Goal: Task Accomplishment & Management: Use online tool/utility

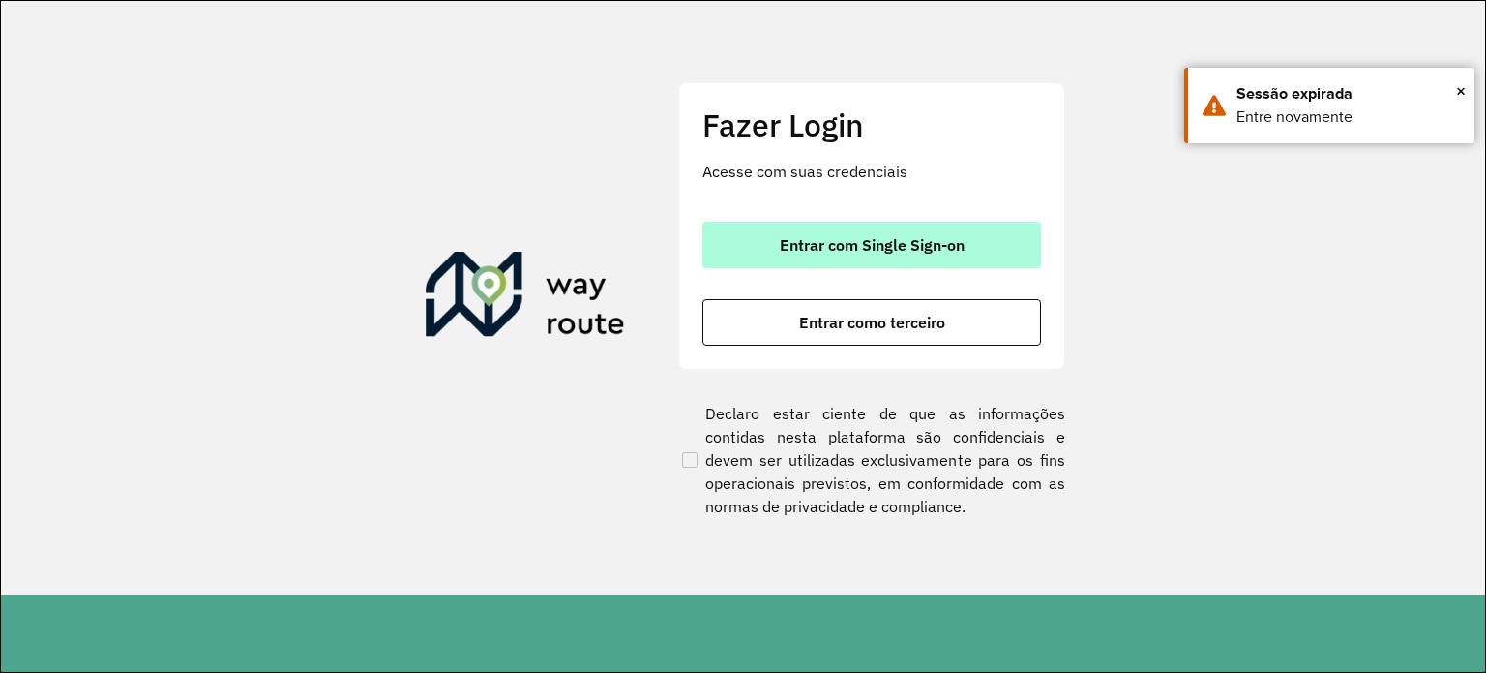
click at [832, 237] on span "Entrar com Single Sign-on" at bounding box center [872, 244] width 185 height 15
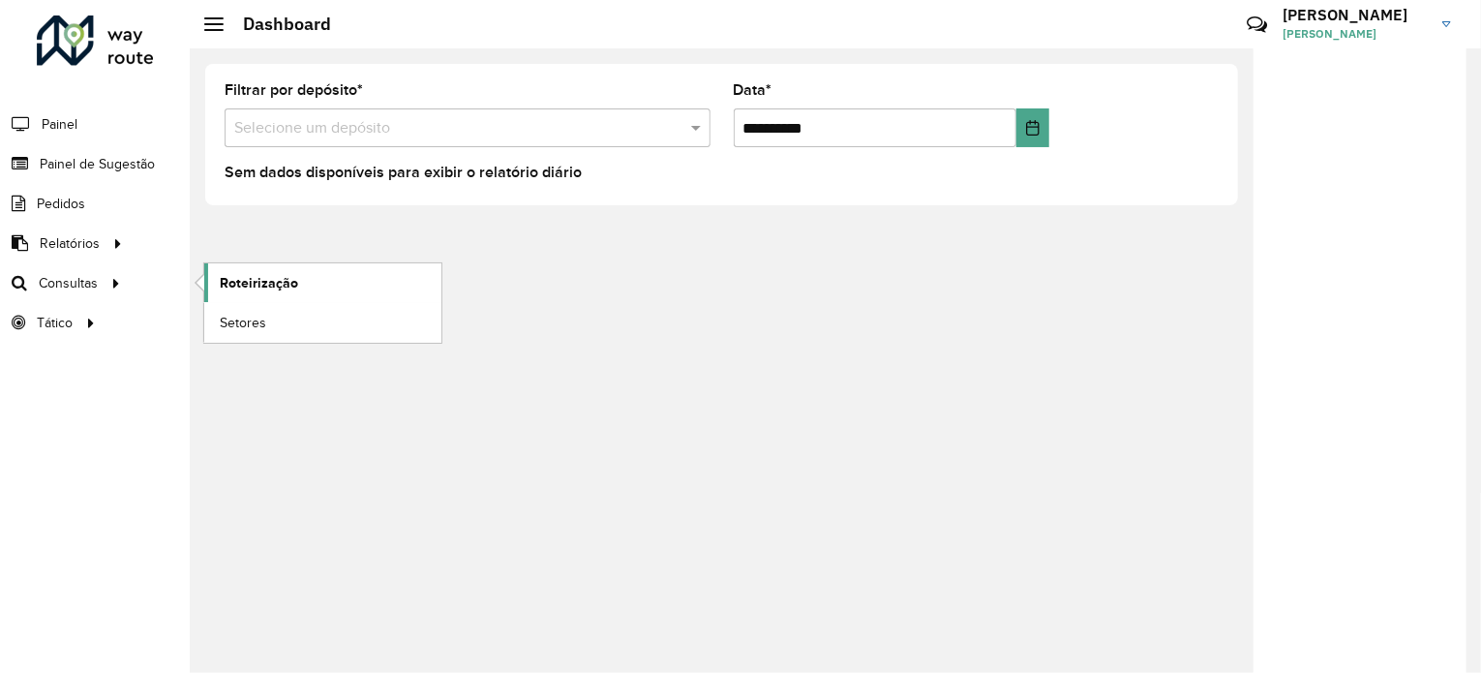
click at [253, 274] on span "Roteirização" at bounding box center [259, 283] width 78 height 20
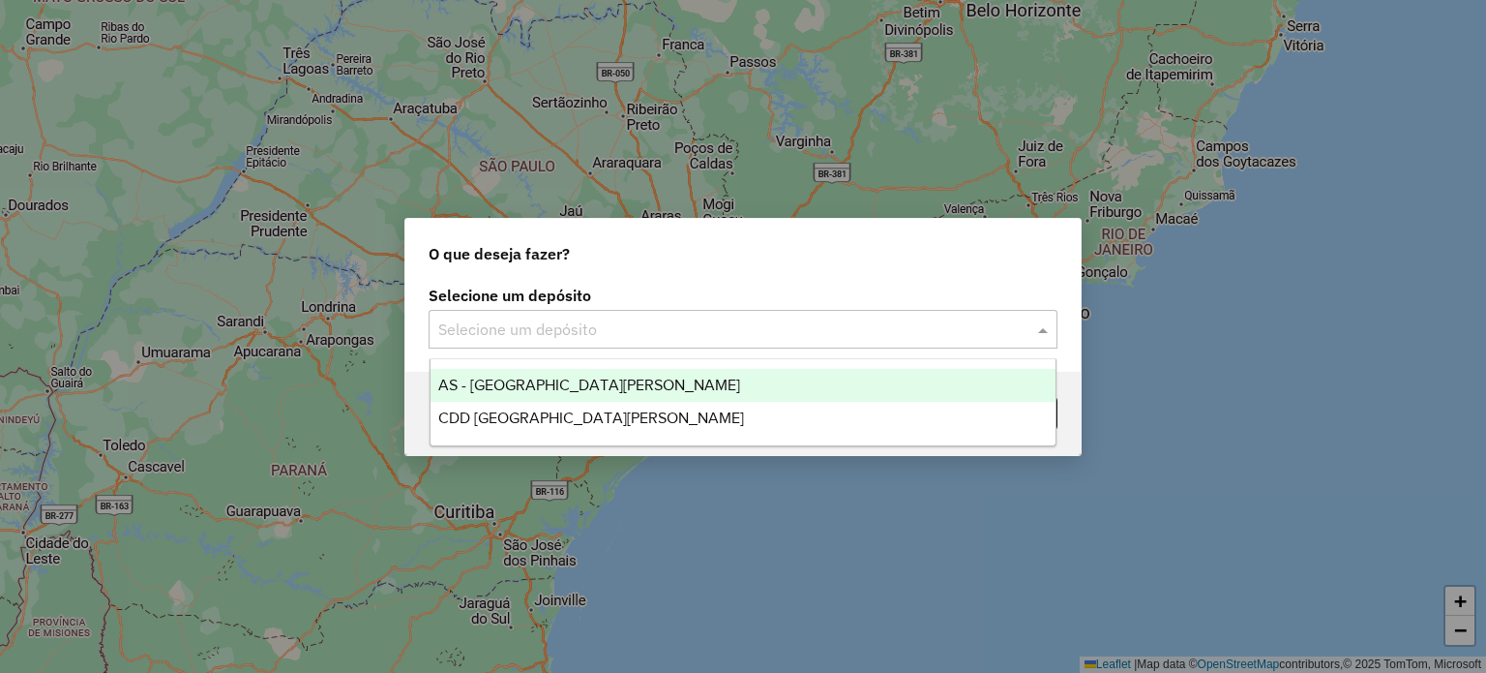
click at [635, 324] on input "text" at bounding box center [723, 329] width 571 height 23
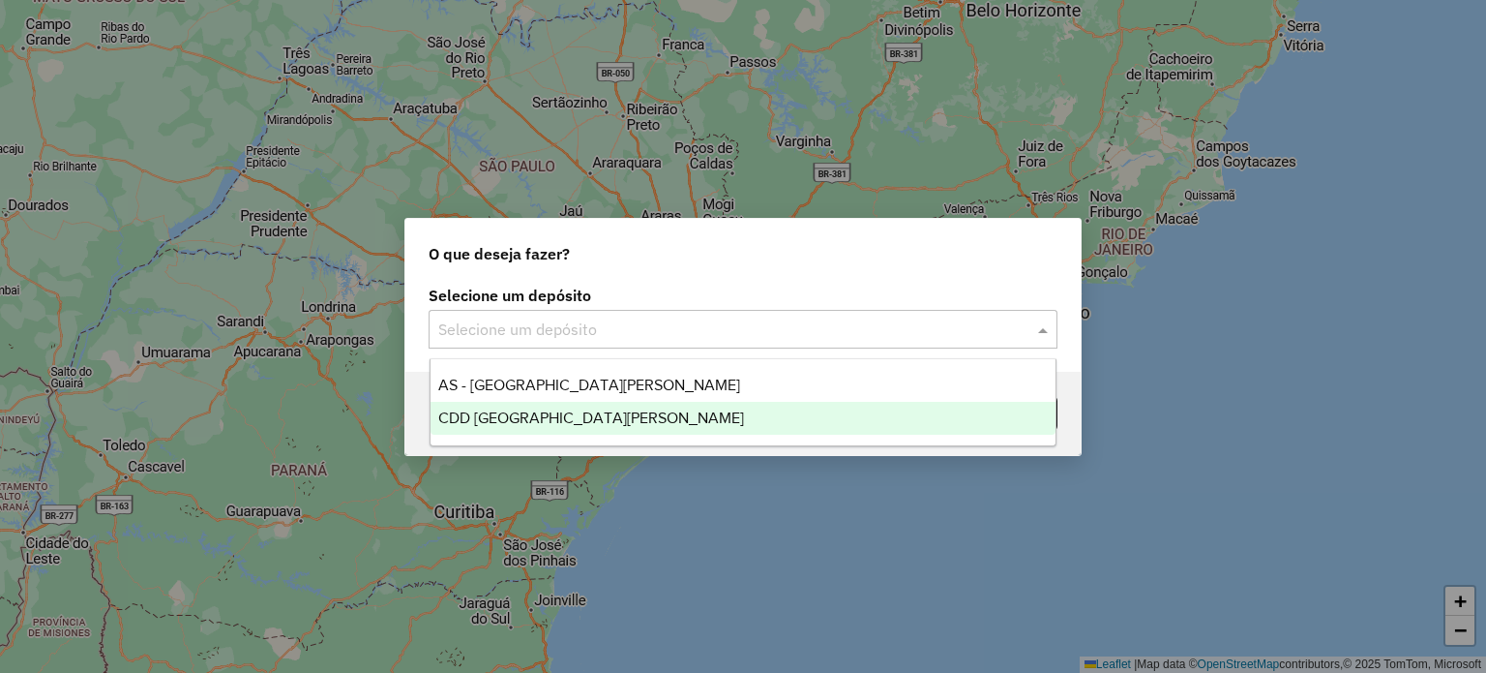
click at [539, 413] on span "CDD Santa Cruz do Sul" at bounding box center [591, 417] width 306 height 16
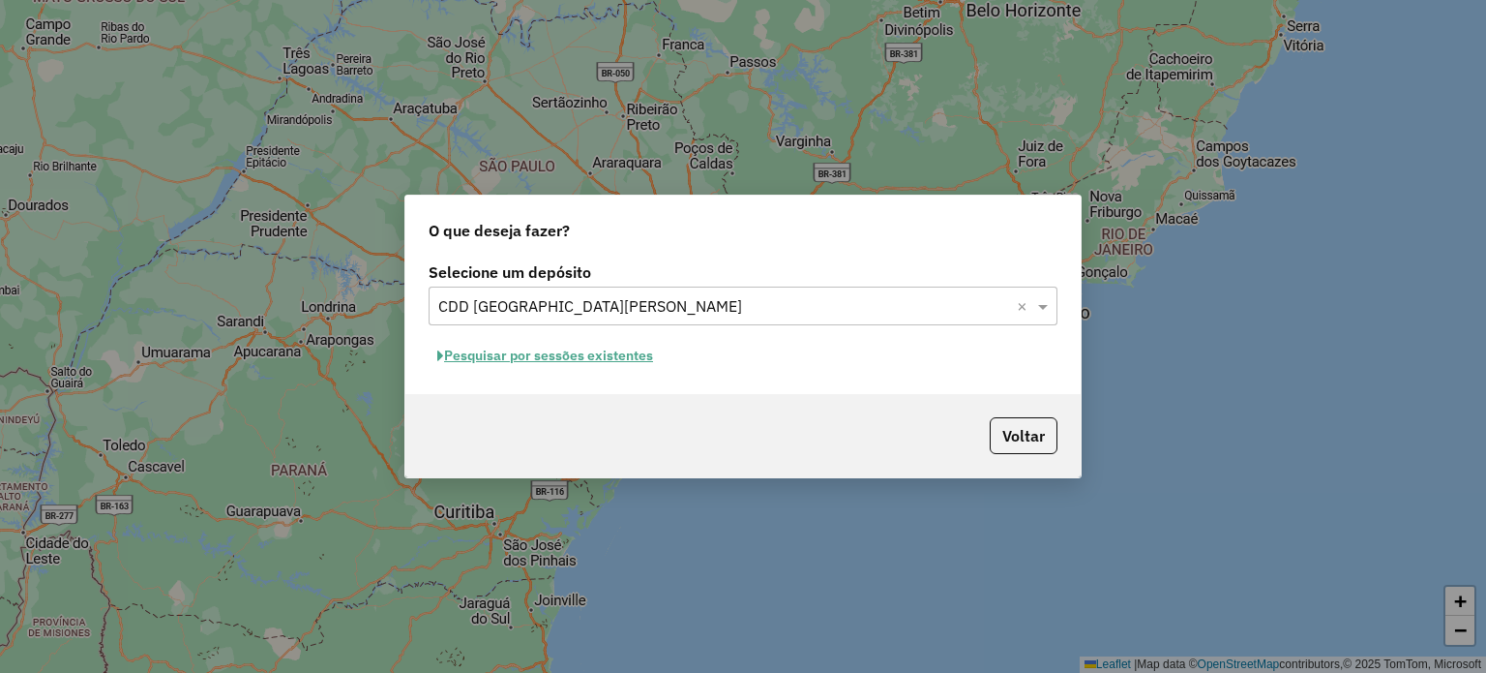
click at [534, 358] on button "Pesquisar por sessões existentes" at bounding box center [545, 356] width 233 height 30
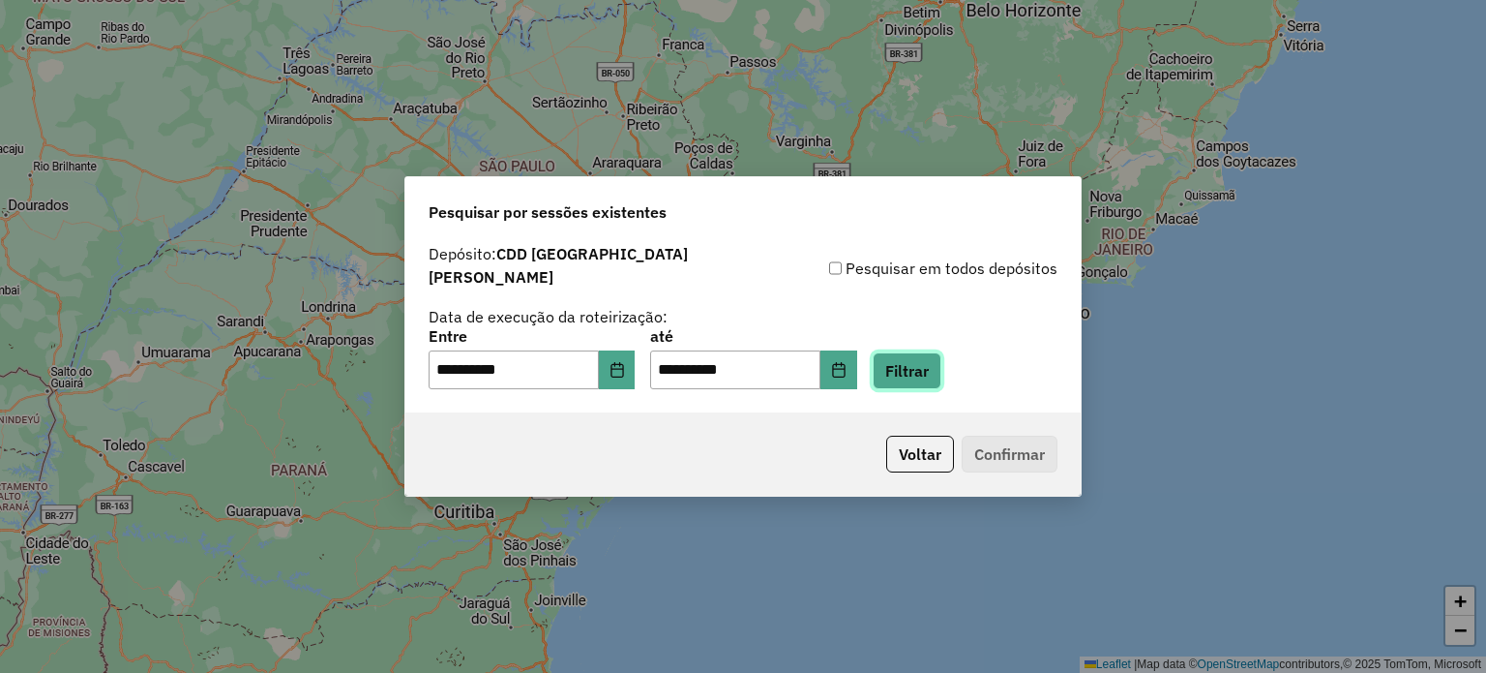
click at [935, 352] on button "Filtrar" at bounding box center [907, 370] width 69 height 37
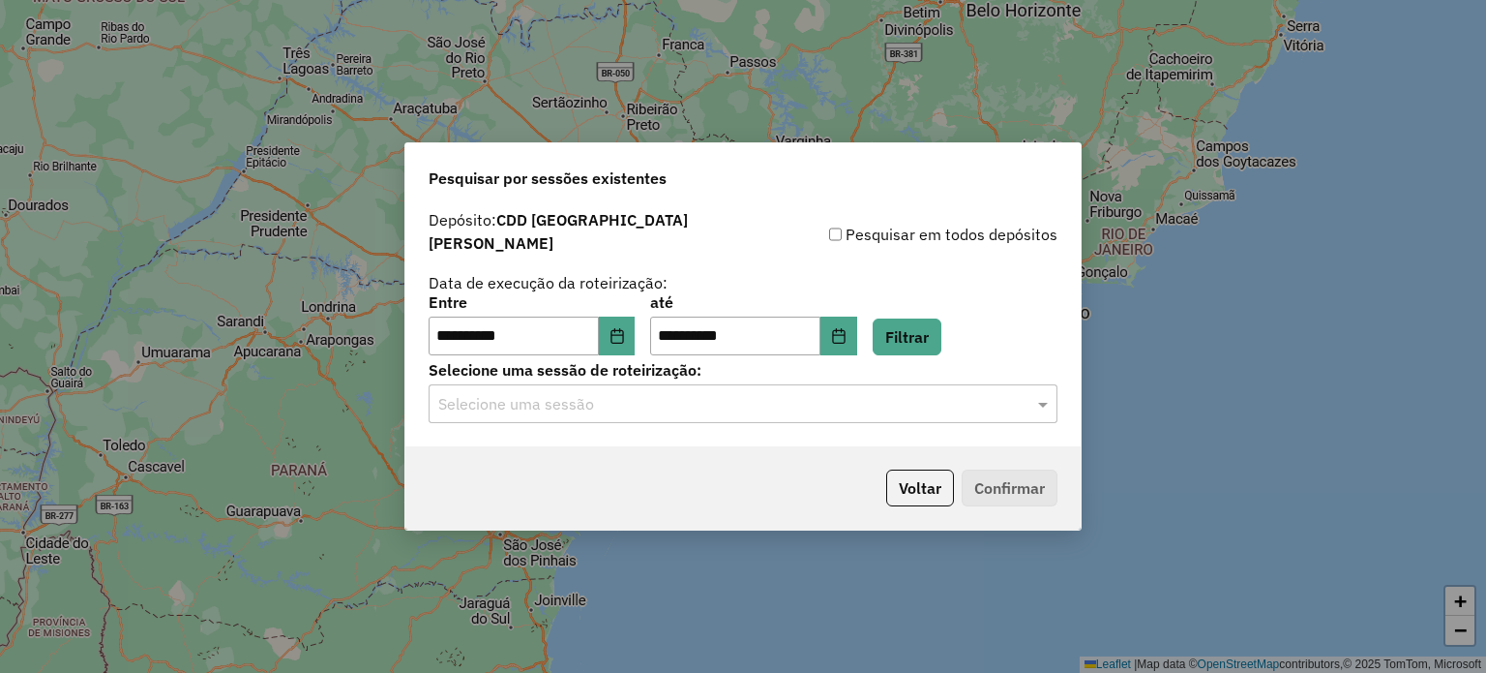
click at [481, 405] on div "Selecione uma sessão" at bounding box center [743, 403] width 629 height 39
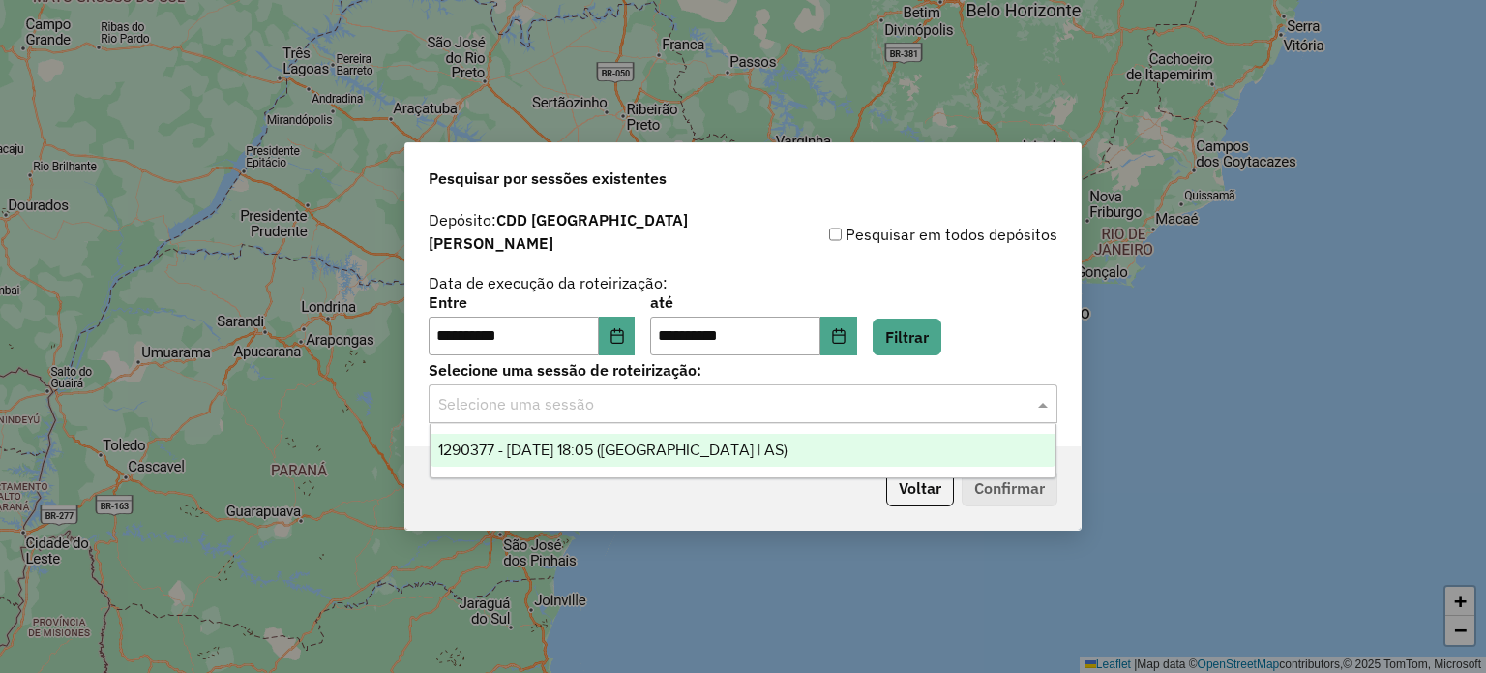
click at [521, 447] on span "1290377 - 08/10/2025 18:05 (Rota | AS)" at bounding box center [612, 449] width 349 height 16
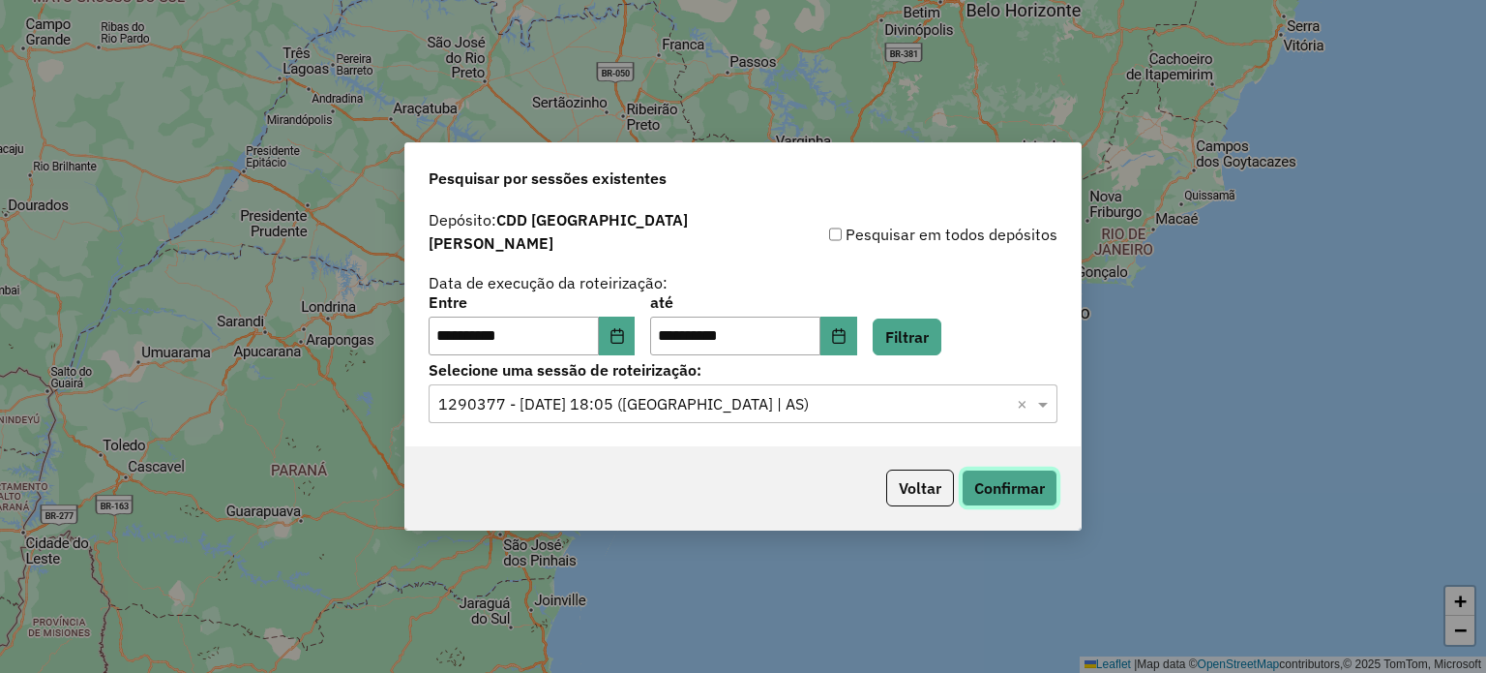
click at [967, 479] on button "Confirmar" at bounding box center [1010, 487] width 96 height 37
click at [1002, 469] on button "Confirmar" at bounding box center [1010, 487] width 96 height 37
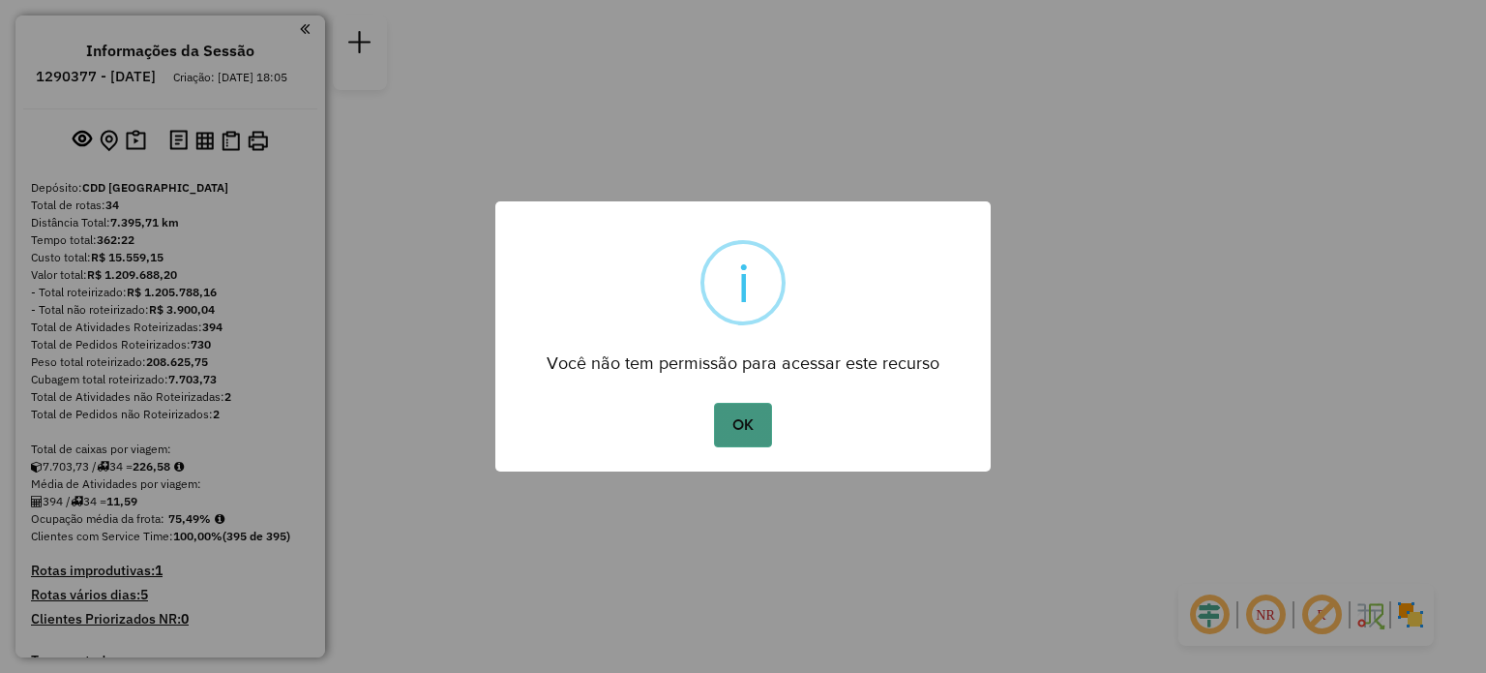
click at [743, 409] on button "OK" at bounding box center [742, 425] width 57 height 45
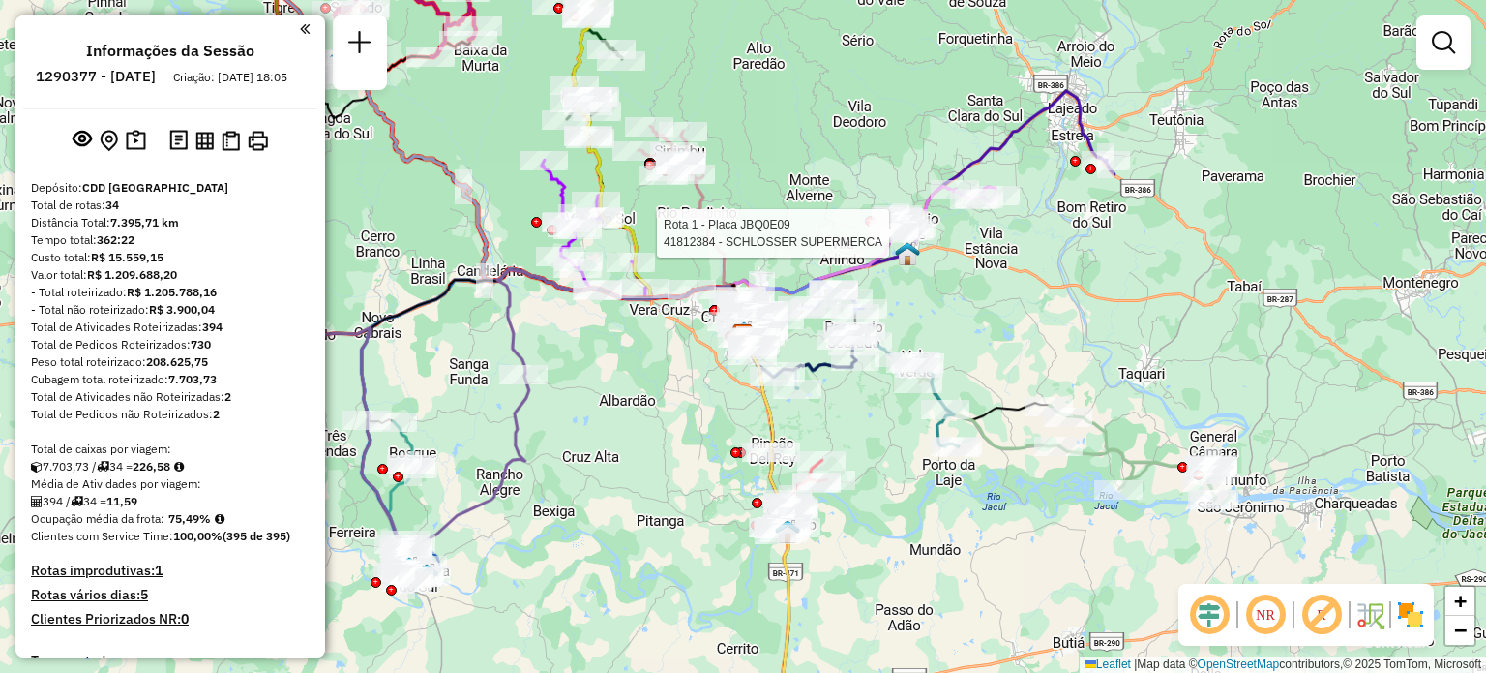
select select "**********"
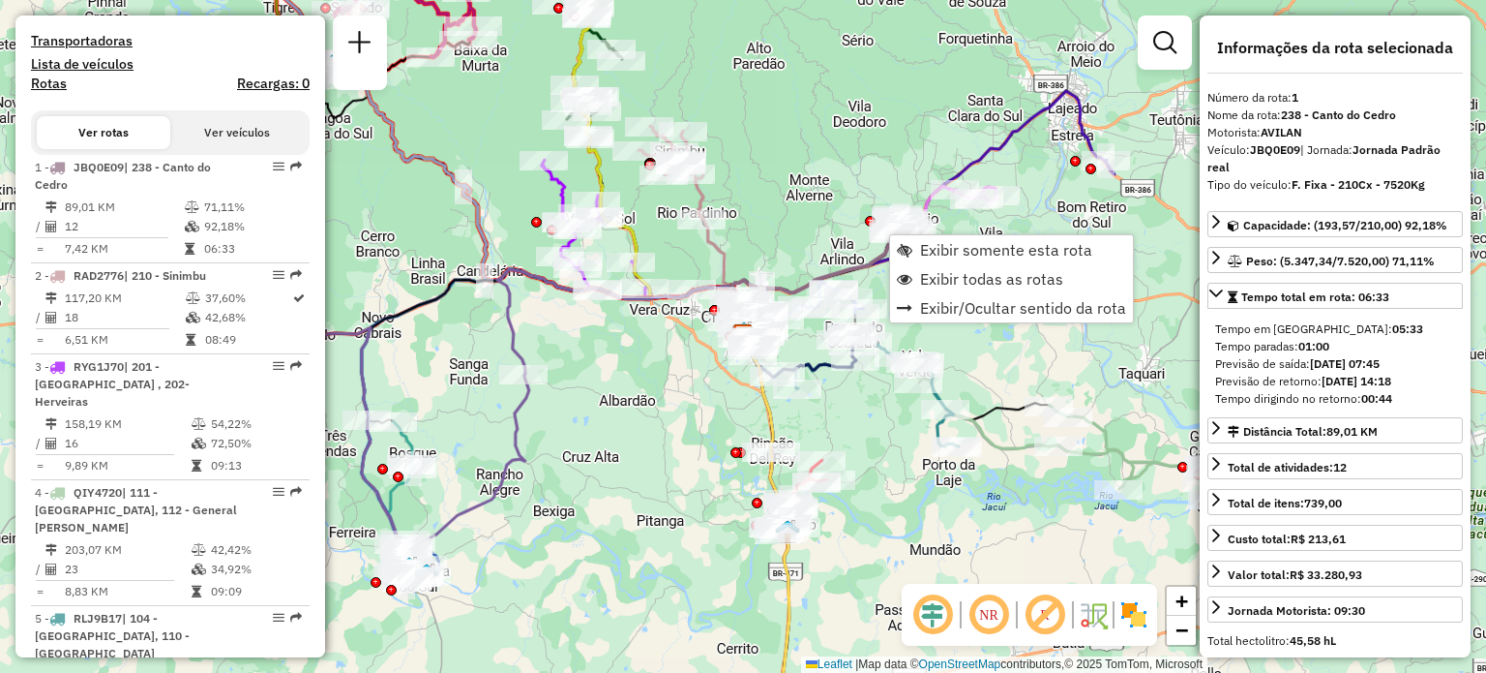
scroll to position [776, 0]
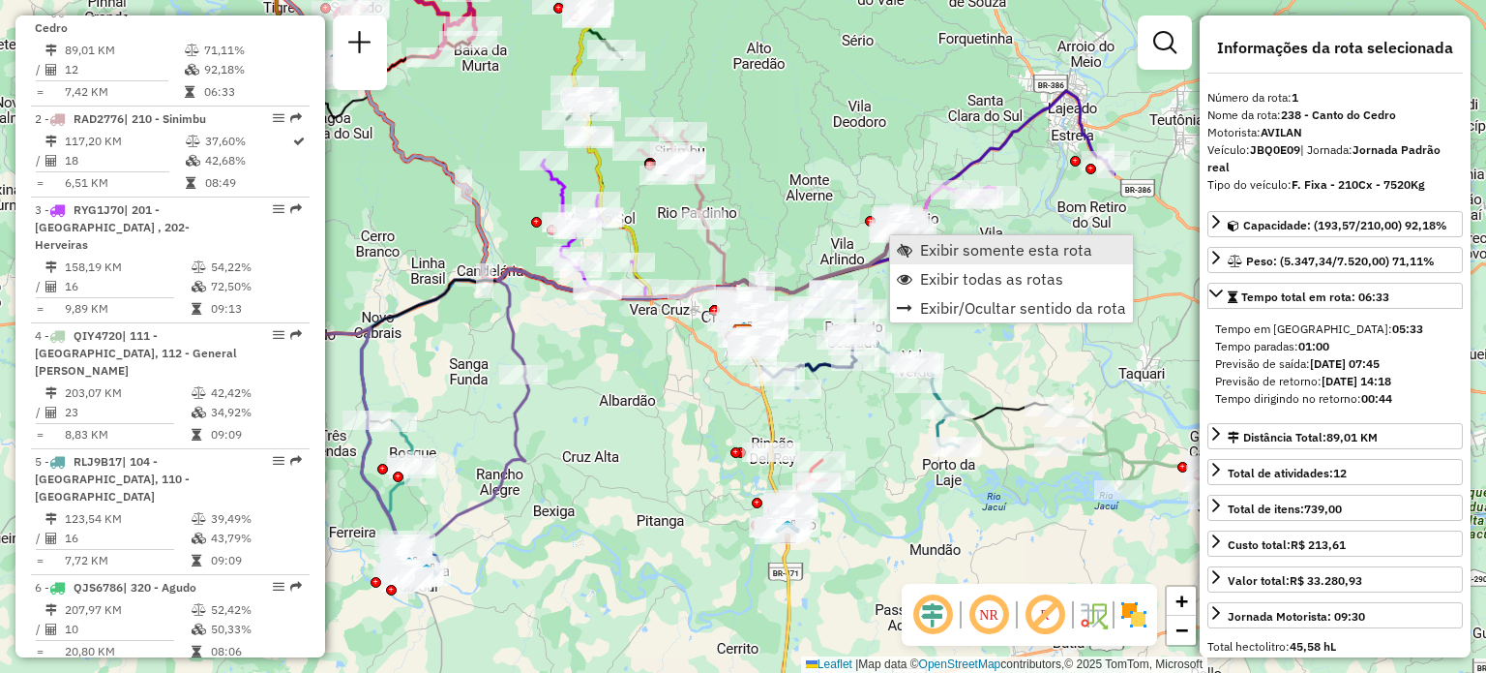
click at [933, 257] on span "Exibir somente esta rota" at bounding box center [1006, 249] width 172 height 15
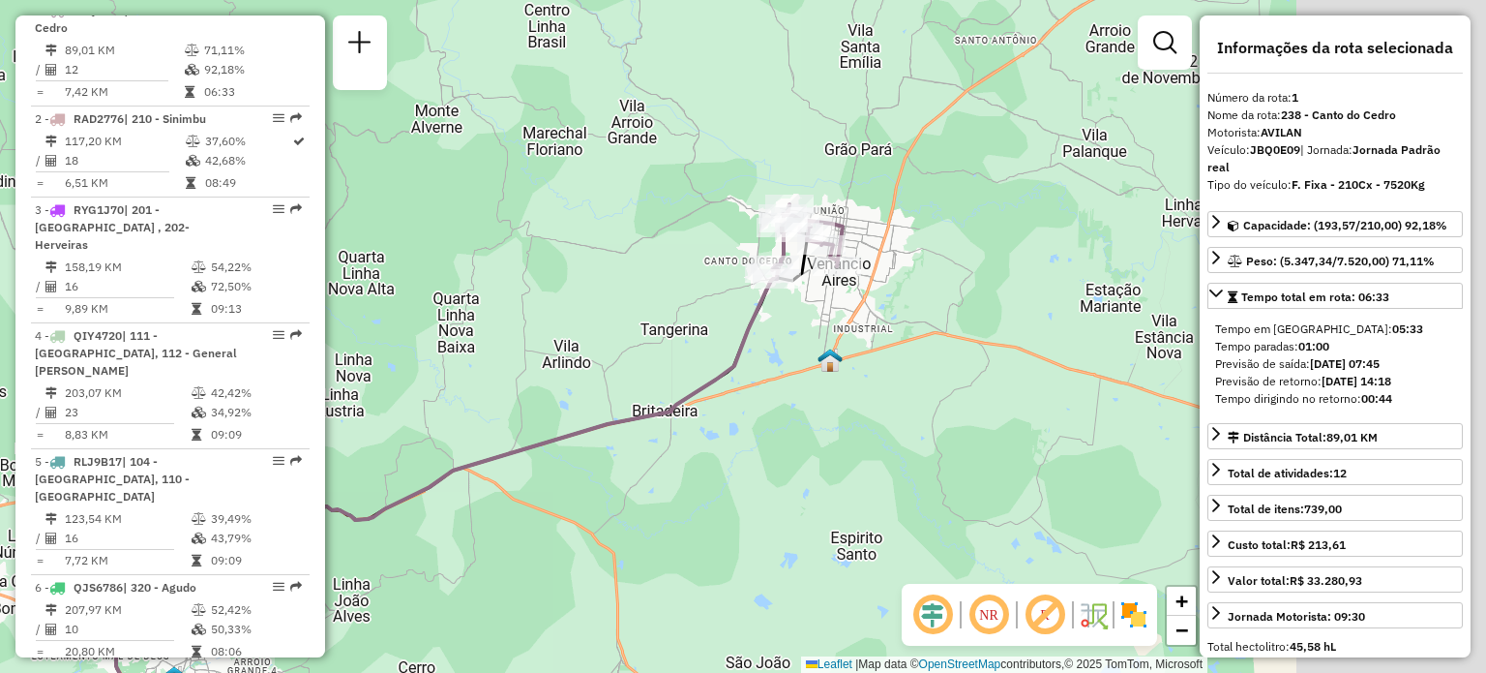
drag, startPoint x: 1114, startPoint y: 251, endPoint x: 847, endPoint y: 375, distance: 294.4
click at [847, 375] on div "Janela de atendimento Grade de atendimento Capacidade Transportadoras Veículos …" at bounding box center [743, 336] width 1486 height 673
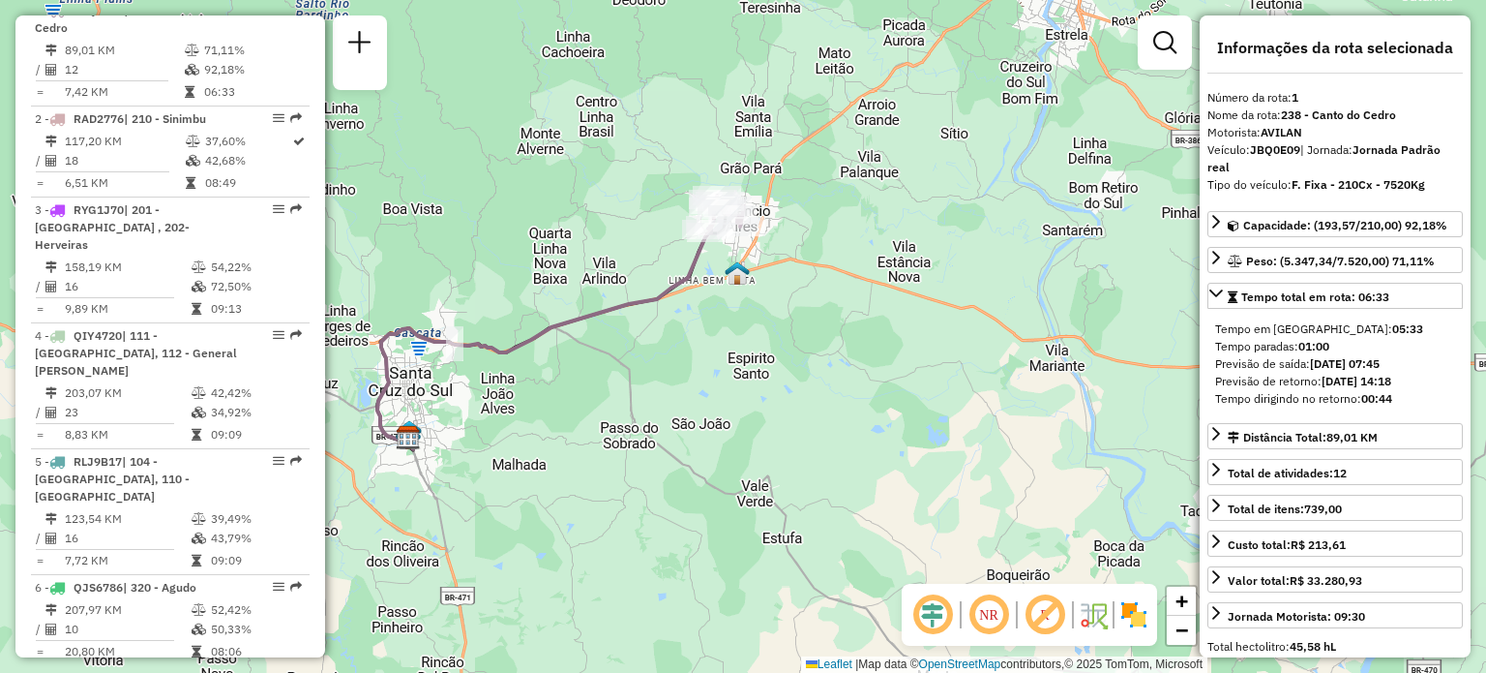
drag, startPoint x: 888, startPoint y: 358, endPoint x: 791, endPoint y: 301, distance: 113.2
click at [791, 301] on div "Janela de atendimento Grade de atendimento Capacidade Transportadoras Veículos …" at bounding box center [743, 336] width 1486 height 673
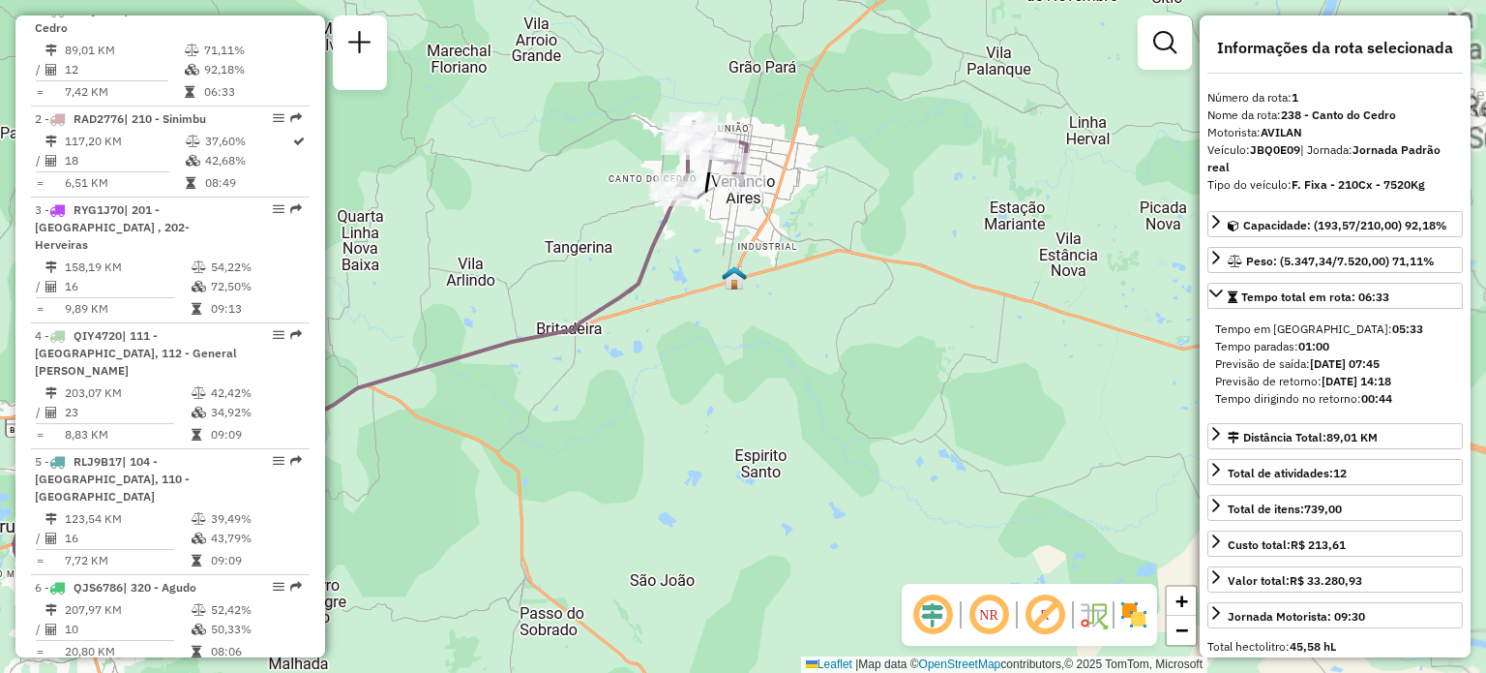
drag, startPoint x: 761, startPoint y: 267, endPoint x: 770, endPoint y: 271, distance: 10.4
click at [770, 271] on div "Janela de atendimento Grade de atendimento Capacidade Transportadoras Veículos …" at bounding box center [743, 336] width 1486 height 673
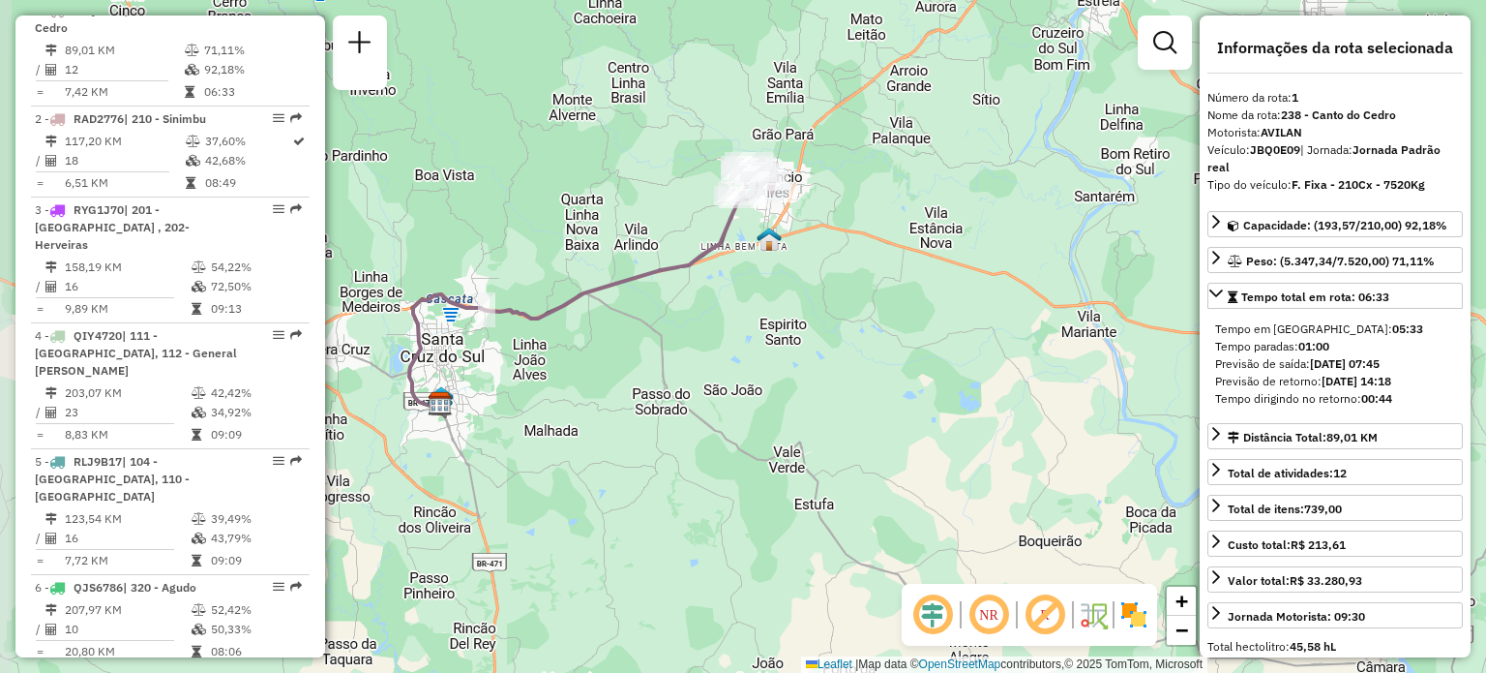
drag, startPoint x: 815, startPoint y: 310, endPoint x: 833, endPoint y: 266, distance: 47.3
click at [833, 266] on div "Janela de atendimento Grade de atendimento Capacidade Transportadoras Veículos …" at bounding box center [743, 336] width 1486 height 673
